Goal: Information Seeking & Learning: Compare options

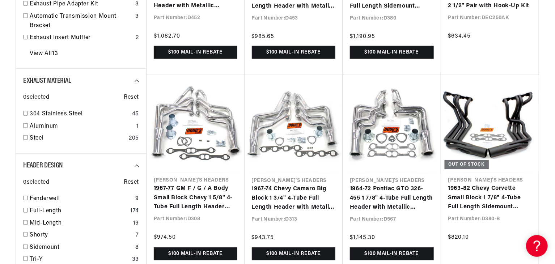
scroll to position [0, 903]
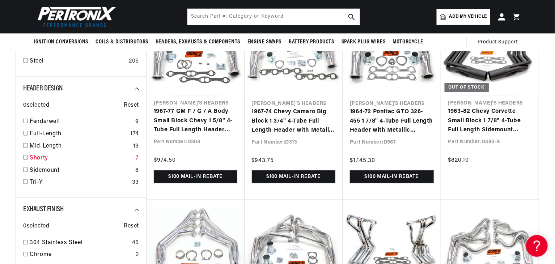
click at [26, 157] on input "checkbox" at bounding box center [25, 157] width 5 height 5
checkbox input "true"
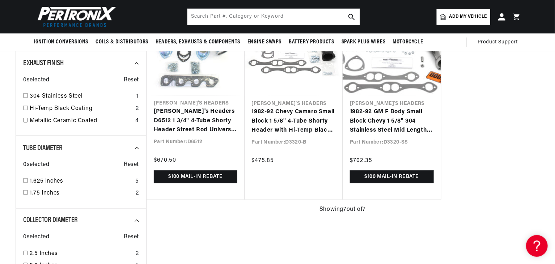
click at [3, 138] on div at bounding box center [277, 145] width 555 height 749
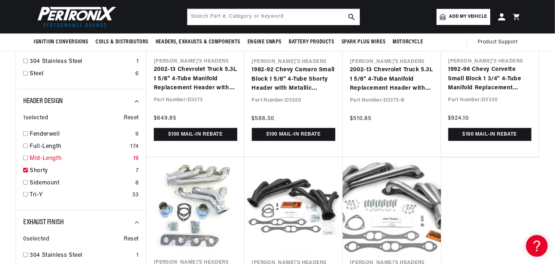
click at [26, 159] on input "checkbox" at bounding box center [25, 158] width 5 height 5
checkbox input "true"
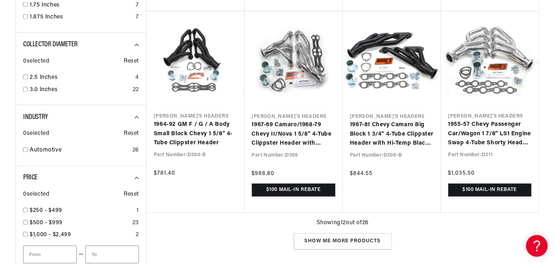
scroll to position [0, 5]
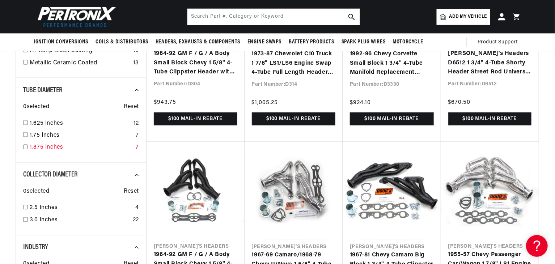
click at [37, 145] on link "1.875 Inches" at bounding box center [81, 147] width 103 height 9
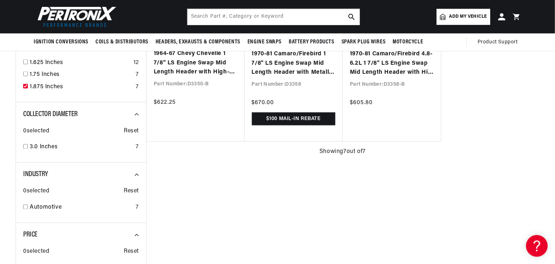
click at [0, 152] on div at bounding box center [277, 58] width 555 height 688
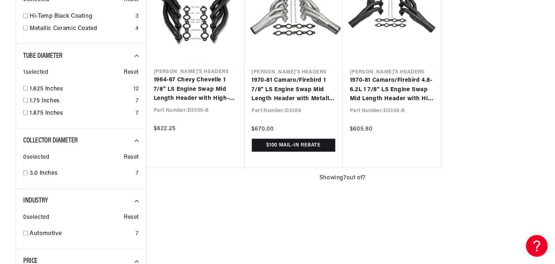
checkbox input "false"
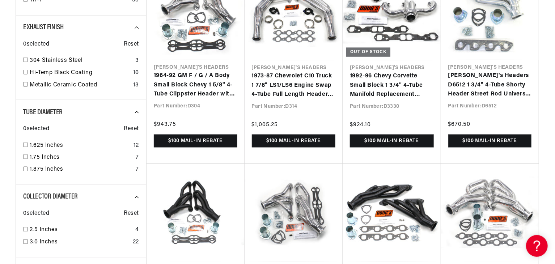
checkbox input "false"
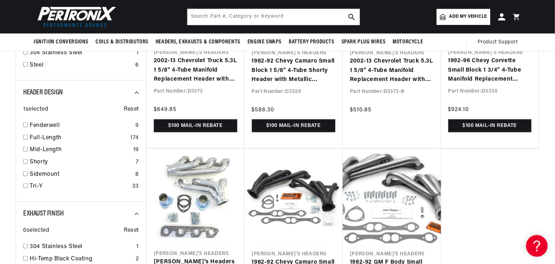
checkbox input "false"
